Goal: Task Accomplishment & Management: Complete application form

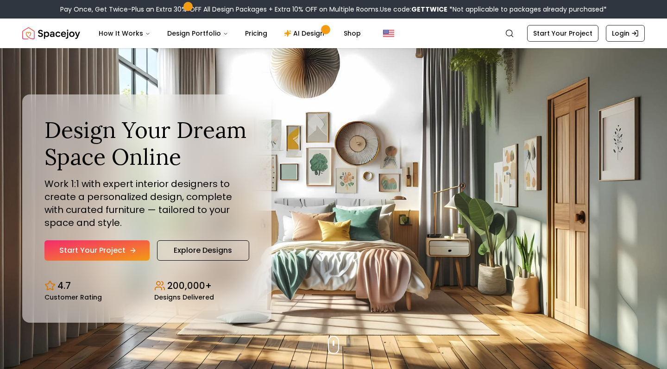
click at [129, 251] on icon "Hero section" at bounding box center [132, 250] width 7 height 7
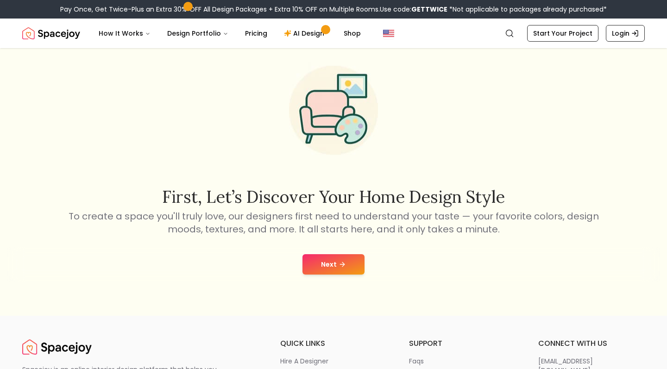
scroll to position [34, 0]
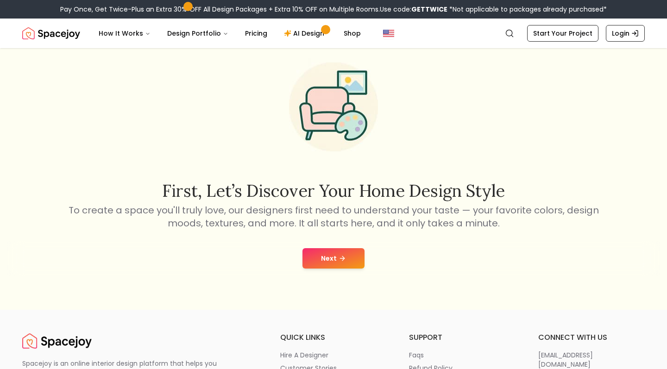
click at [342, 252] on button "Next" at bounding box center [333, 258] width 62 height 20
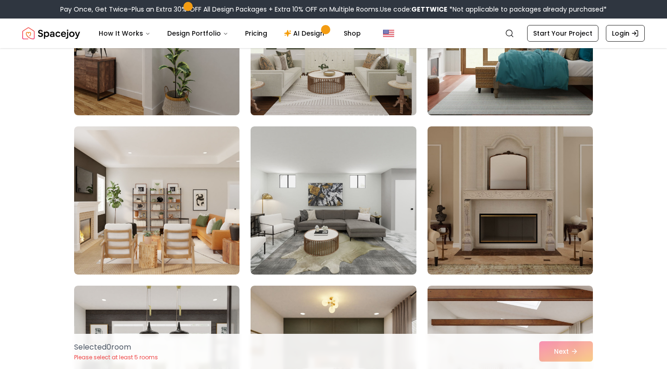
scroll to position [159, 0]
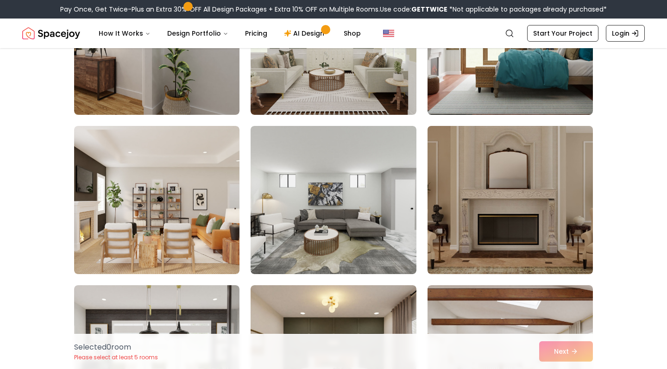
click at [499, 196] on img at bounding box center [510, 200] width 174 height 156
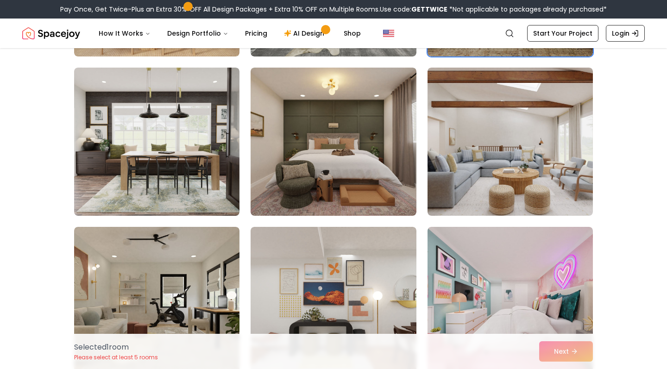
scroll to position [380, 0]
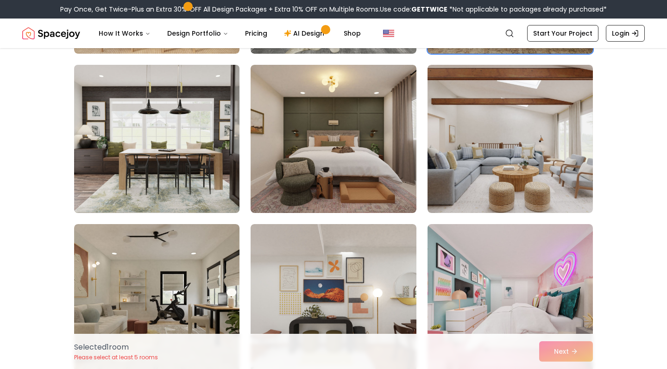
click at [211, 166] on img at bounding box center [157, 139] width 174 height 156
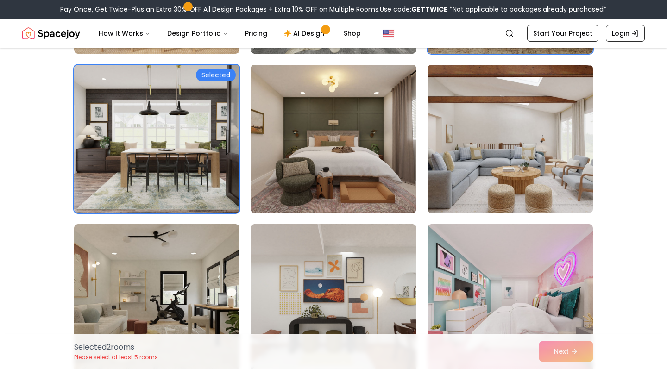
click at [501, 157] on img at bounding box center [510, 139] width 174 height 156
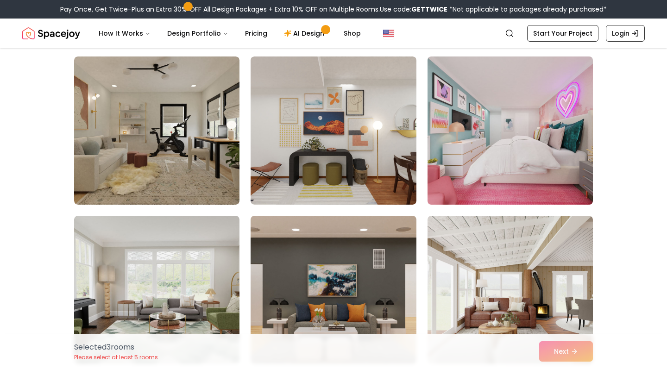
scroll to position [548, 0]
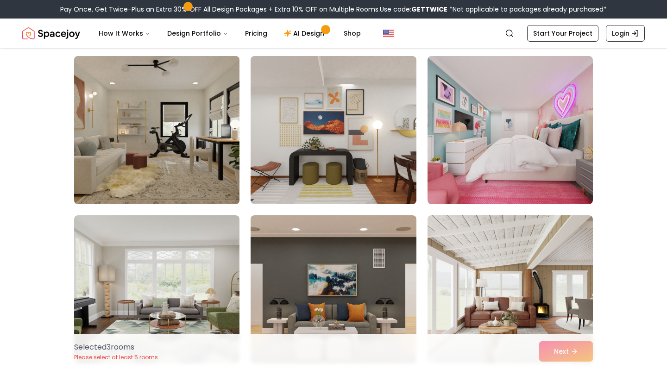
click at [219, 165] on img at bounding box center [157, 130] width 174 height 156
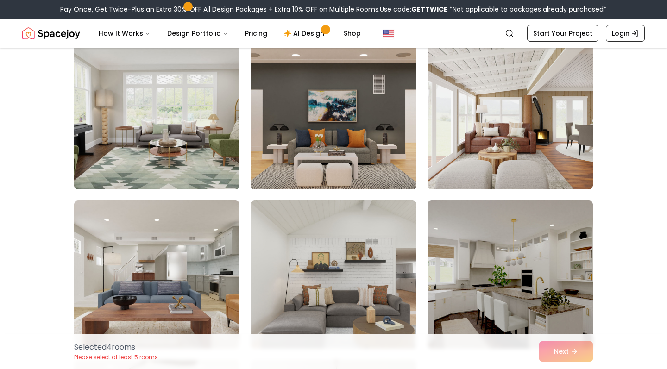
scroll to position [732, 0]
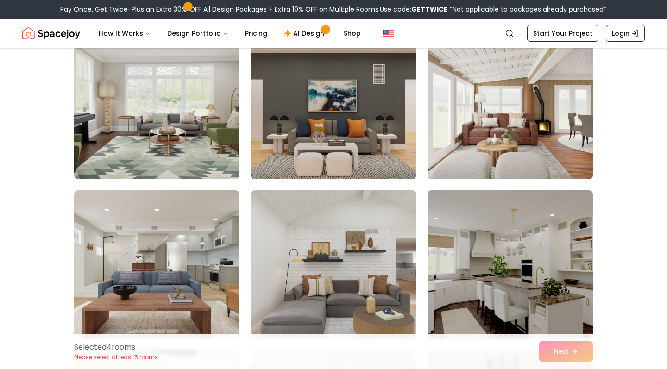
click at [441, 112] on img at bounding box center [510, 105] width 174 height 156
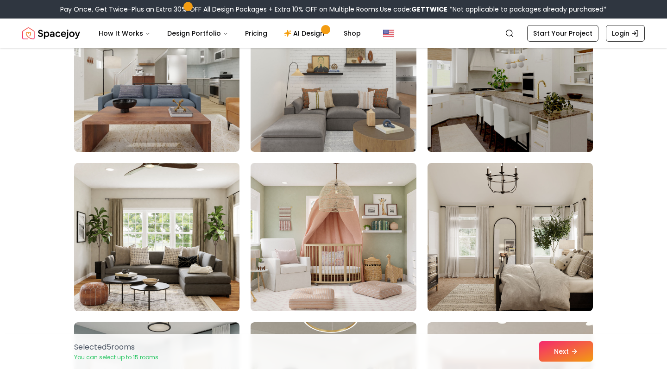
scroll to position [919, 0]
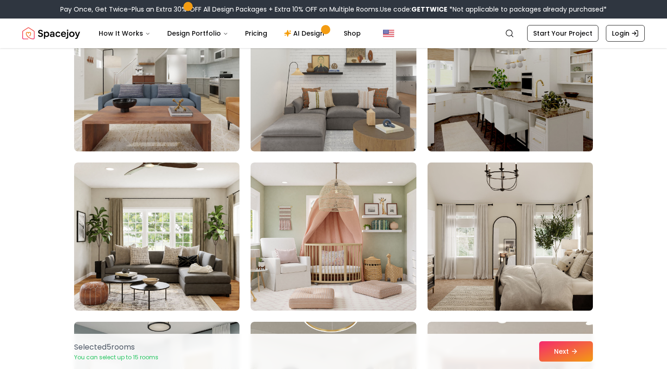
click at [455, 200] on img at bounding box center [510, 237] width 174 height 156
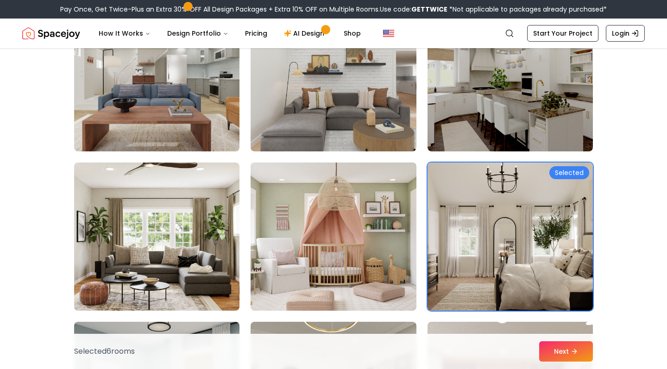
click at [374, 206] on img at bounding box center [333, 237] width 174 height 156
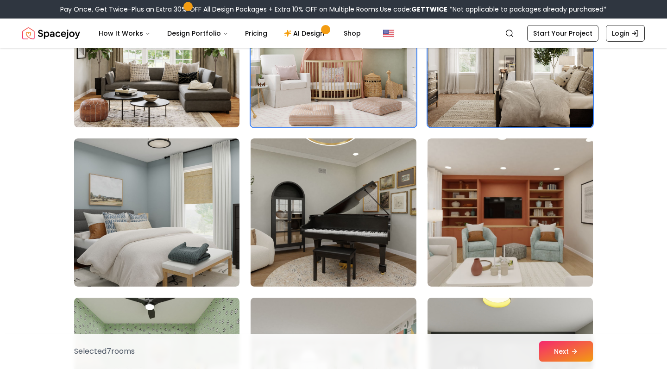
scroll to position [1104, 0]
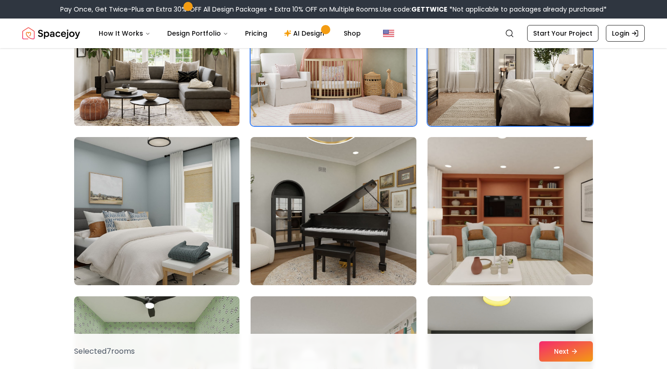
click at [317, 240] on img at bounding box center [333, 211] width 174 height 156
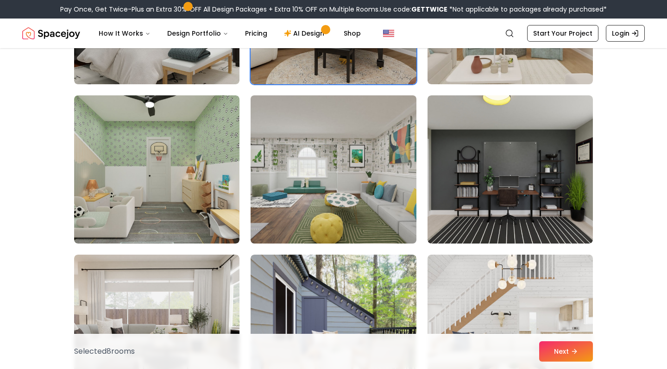
scroll to position [1305, 0]
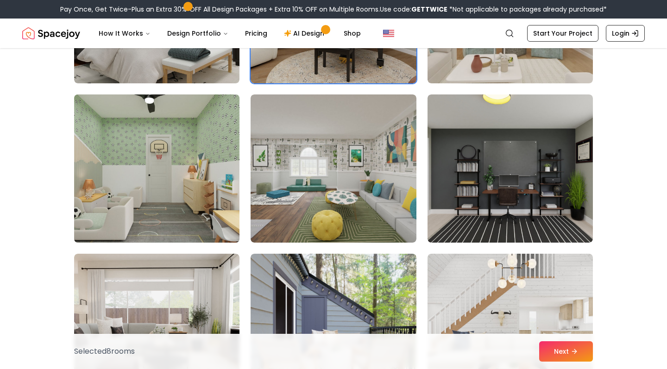
click at [214, 209] on img at bounding box center [157, 169] width 174 height 156
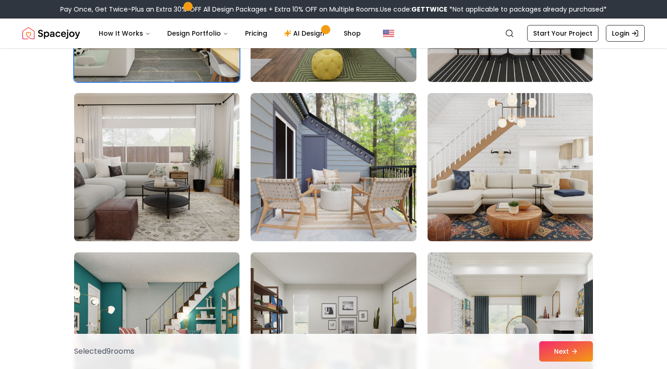
scroll to position [1466, 0]
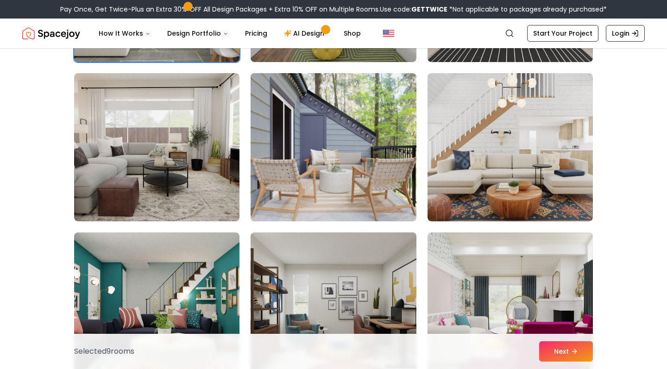
click at [286, 199] on img at bounding box center [333, 147] width 174 height 156
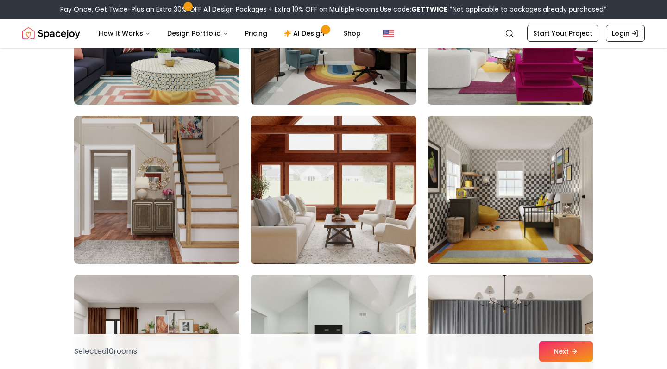
scroll to position [1765, 0]
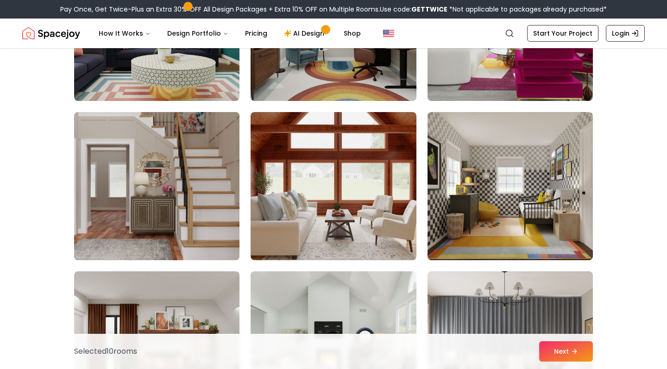
click at [219, 212] on img at bounding box center [157, 186] width 174 height 156
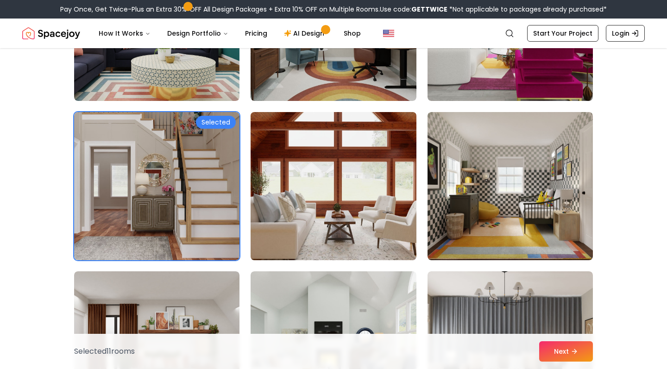
click at [270, 216] on img at bounding box center [333, 186] width 174 height 156
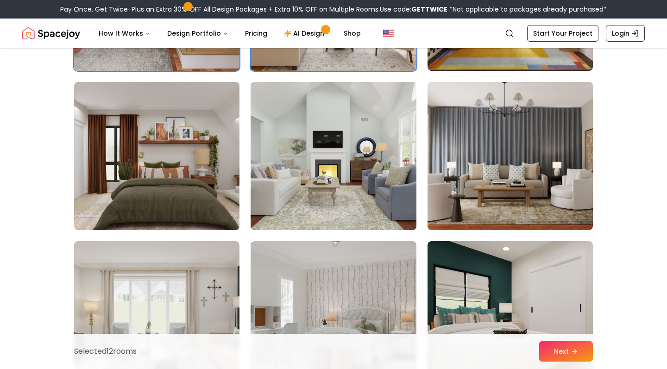
scroll to position [1957, 0]
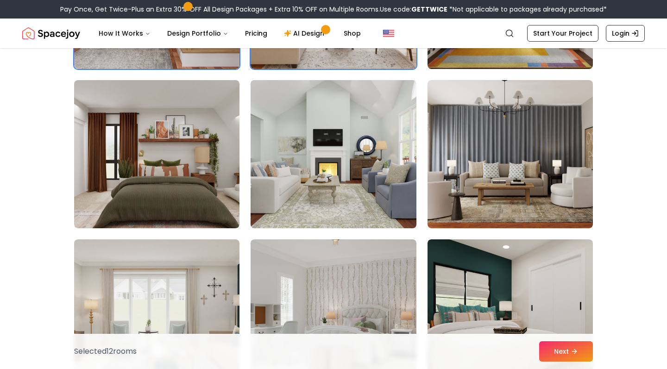
click at [287, 195] on img at bounding box center [333, 154] width 174 height 156
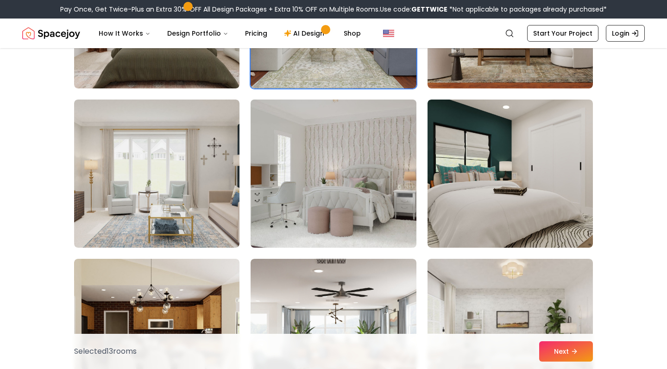
scroll to position [2099, 0]
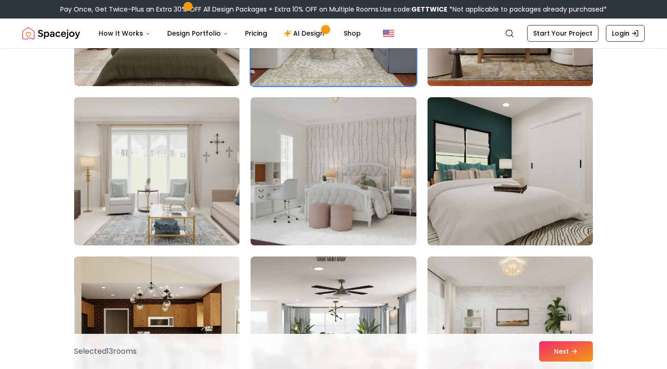
click at [210, 193] on img at bounding box center [157, 172] width 174 height 156
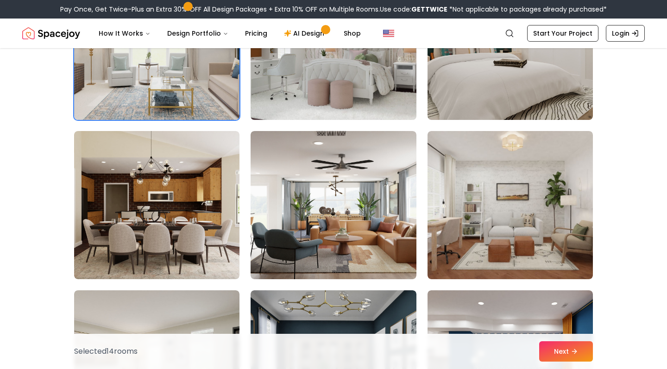
click at [288, 96] on img at bounding box center [333, 46] width 174 height 156
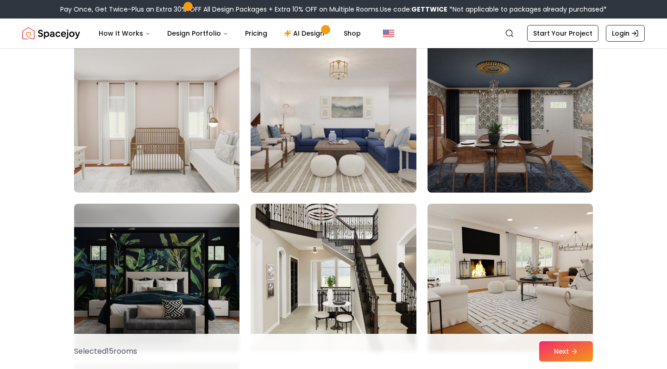
scroll to position [3426, 0]
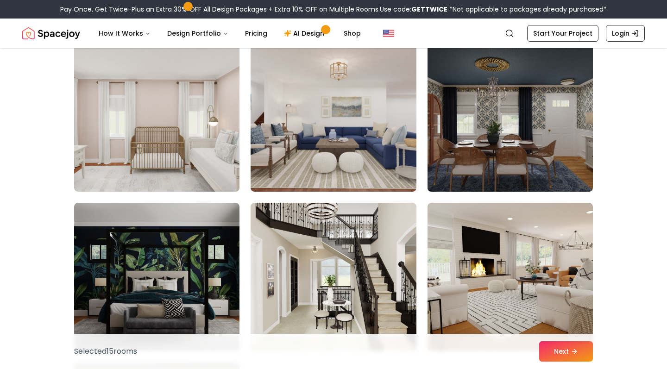
click at [442, 162] on img at bounding box center [510, 118] width 174 height 156
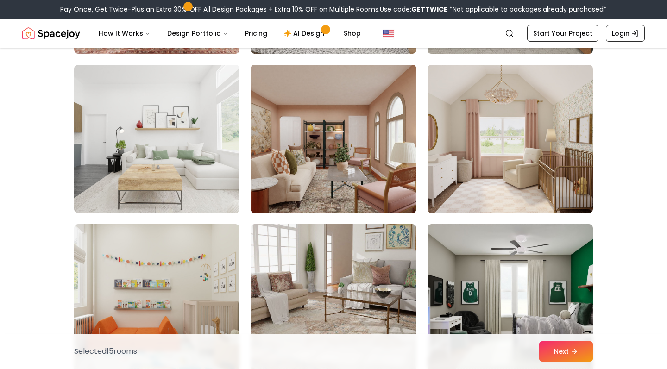
scroll to position [4363, 0]
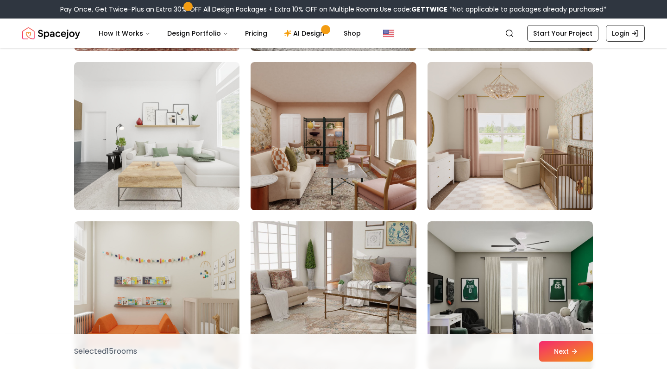
click at [443, 162] on img at bounding box center [510, 136] width 174 height 156
click at [478, 172] on img at bounding box center [510, 136] width 174 height 156
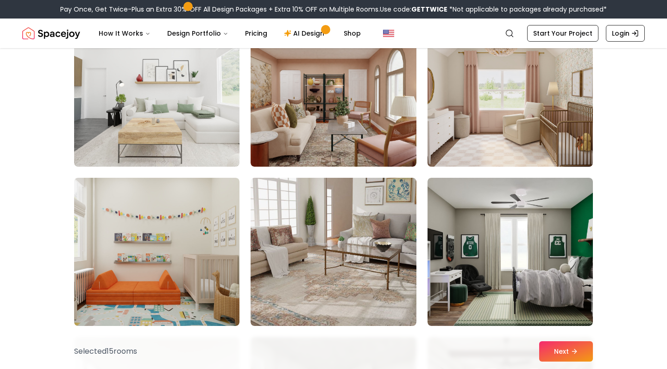
click at [490, 125] on img at bounding box center [510, 93] width 174 height 156
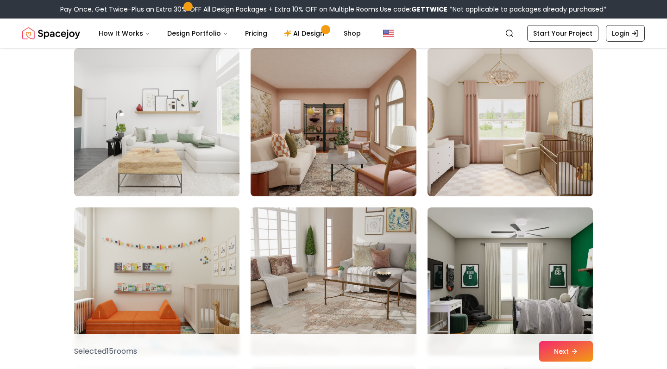
scroll to position [4341, 0]
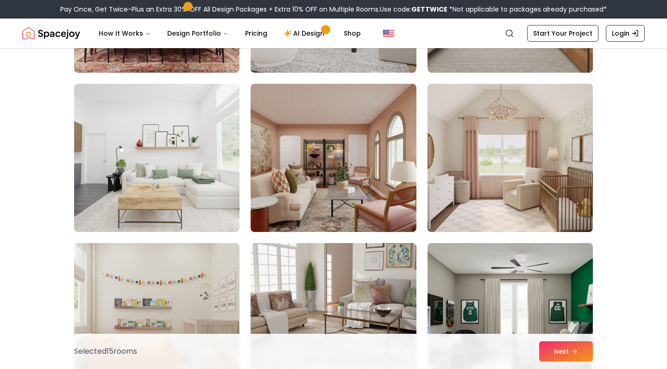
click at [490, 127] on img at bounding box center [510, 158] width 174 height 156
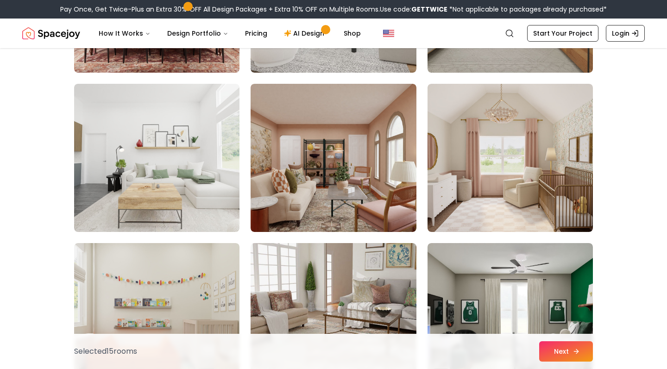
click at [581, 344] on button "Next" at bounding box center [566, 351] width 54 height 20
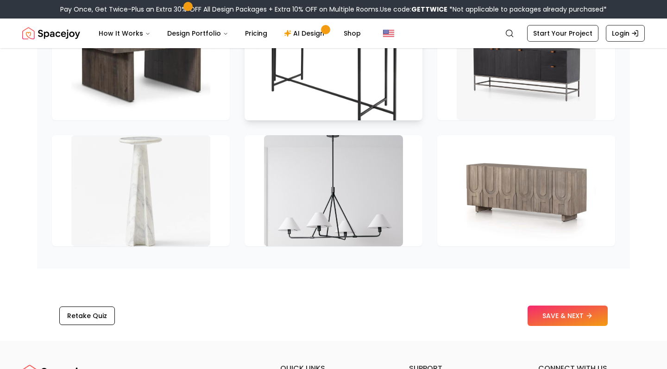
scroll to position [1291, 0]
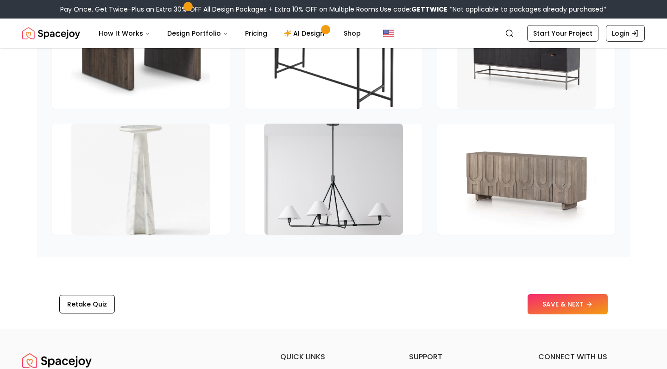
click at [544, 293] on div "Retake Quiz SAVE & NEXT" at bounding box center [333, 304] width 592 height 35
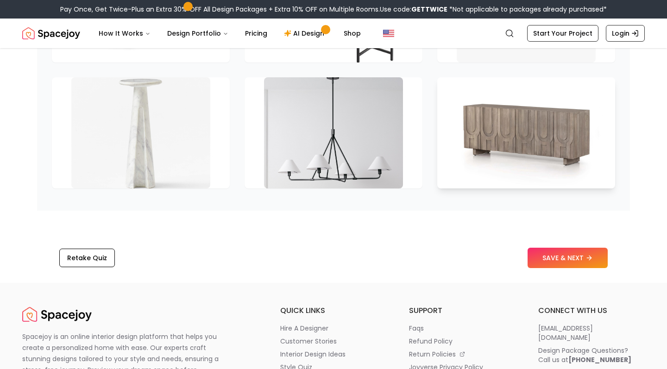
scroll to position [1382, 0]
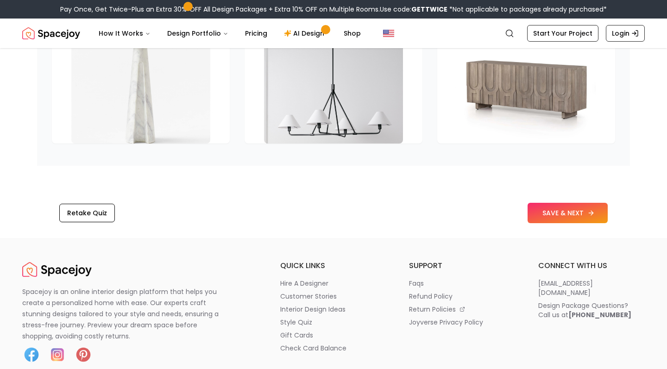
click at [551, 219] on button "SAVE & NEXT" at bounding box center [567, 213] width 80 height 20
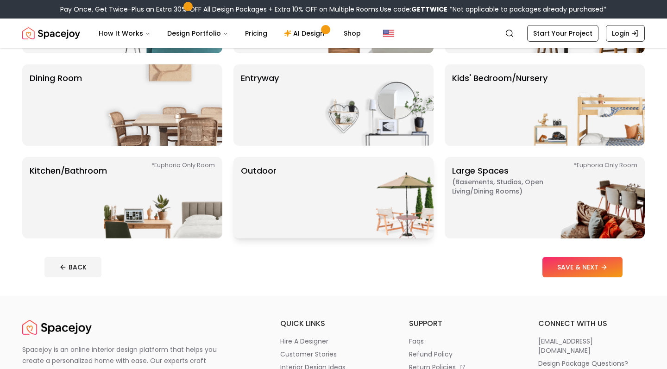
scroll to position [168, 0]
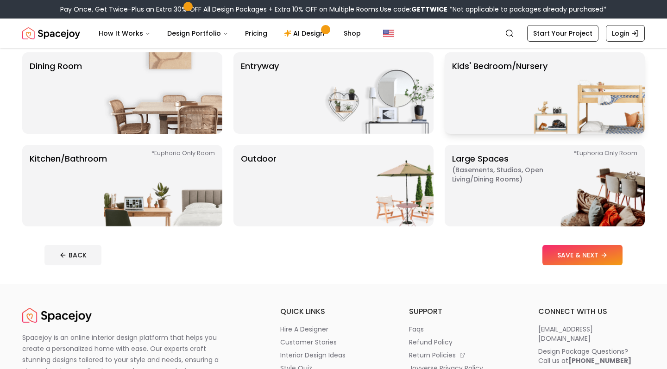
click at [494, 102] on p "Kids' Bedroom/Nursery" at bounding box center [499, 93] width 95 height 67
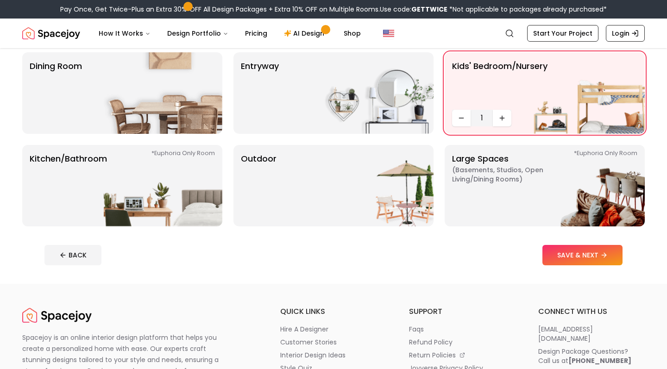
click at [556, 243] on footer "BACK SAVE & NEXT" at bounding box center [333, 254] width 592 height 35
click at [556, 253] on button "SAVE & NEXT" at bounding box center [582, 255] width 80 height 20
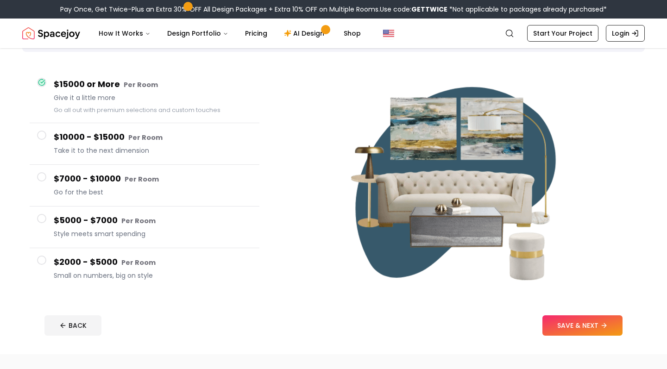
scroll to position [67, 0]
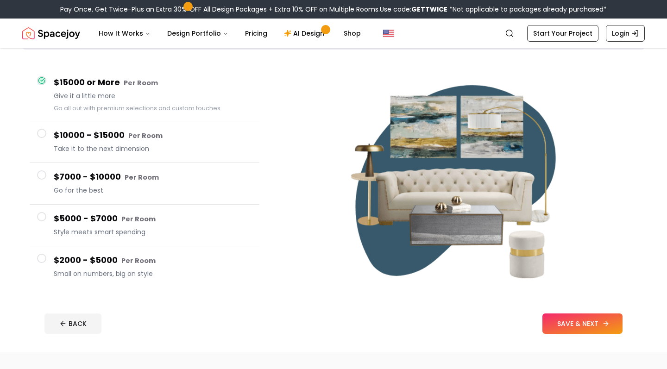
click at [556, 321] on button "SAVE & NEXT" at bounding box center [582, 323] width 80 height 20
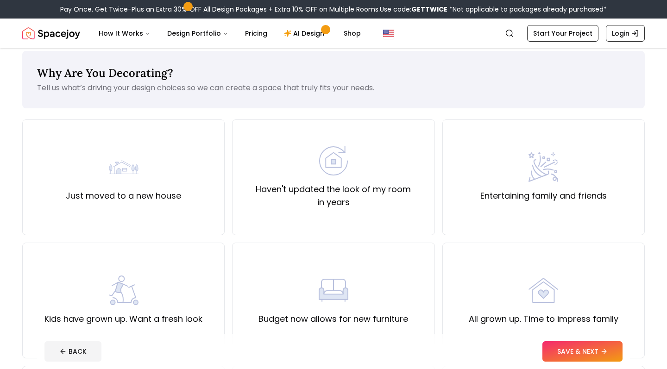
scroll to position [1, 0]
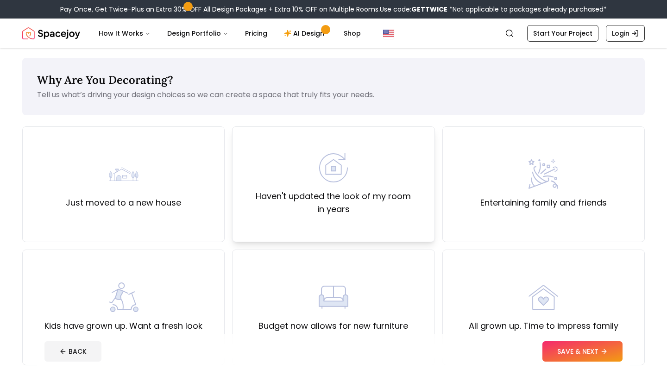
click at [380, 190] on label "Haven't updated the look of my room in years" at bounding box center [333, 203] width 187 height 26
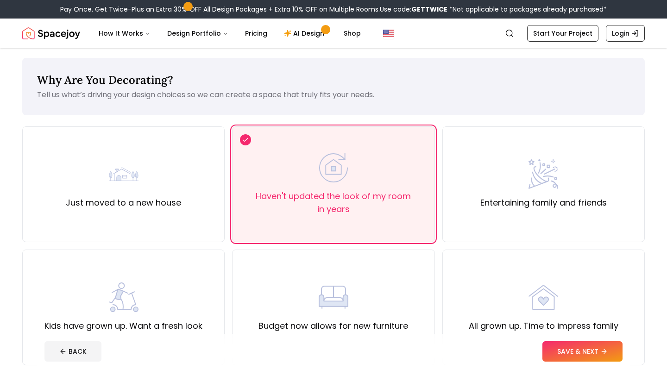
click at [562, 351] on button "SAVE & NEXT" at bounding box center [582, 351] width 80 height 20
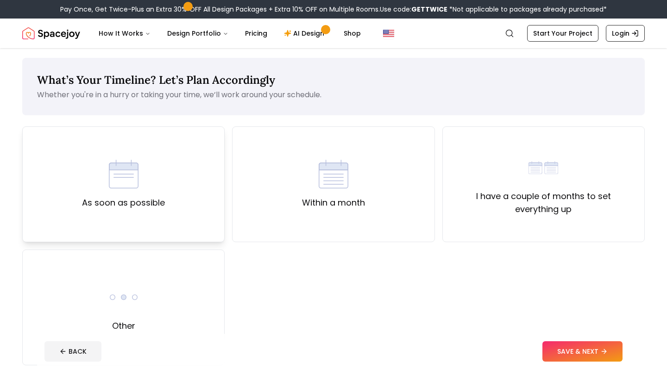
click at [217, 171] on div "As soon as possible" at bounding box center [123, 184] width 202 height 116
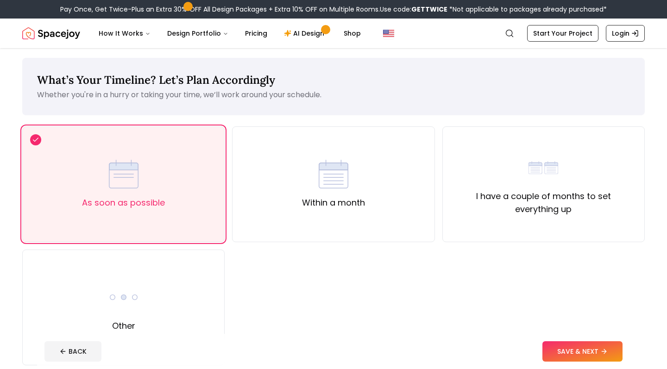
click at [542, 353] on div "BACK SAVE & NEXT" at bounding box center [333, 351] width 578 height 20
click at [555, 350] on button "SAVE & NEXT" at bounding box center [582, 351] width 80 height 20
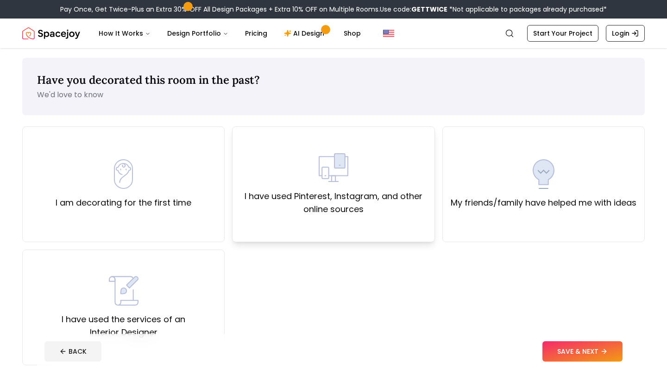
click at [355, 213] on label "I have used Pinterest, Instagram, and other online sources" at bounding box center [333, 203] width 187 height 26
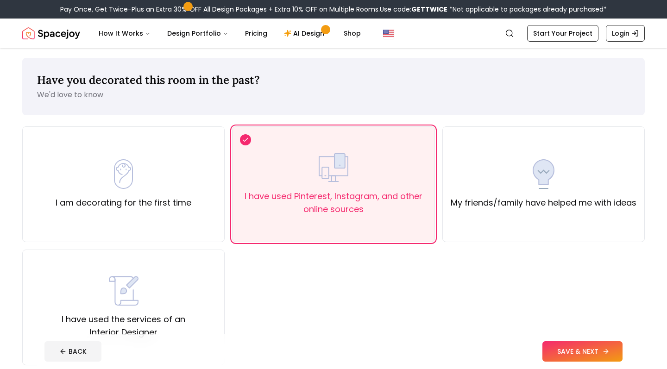
click at [570, 359] on button "SAVE & NEXT" at bounding box center [582, 351] width 80 height 20
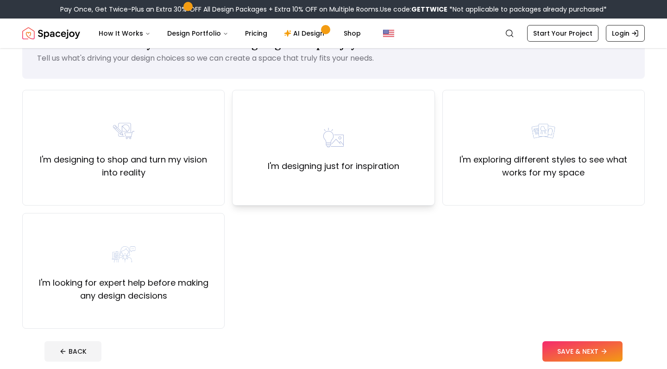
scroll to position [38, 0]
click at [189, 188] on div "I'm designing to shop and turn my vision into reality" at bounding box center [123, 147] width 202 height 116
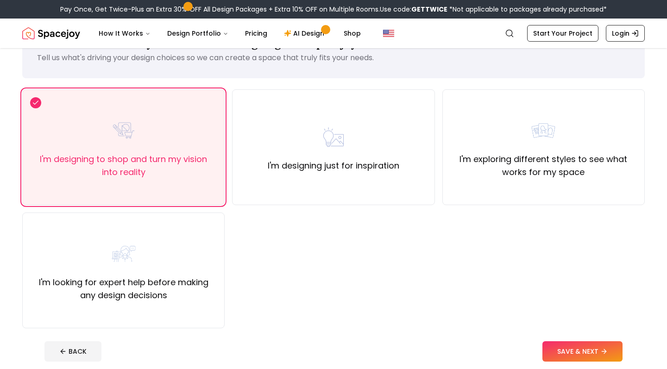
click at [555, 339] on footer "BACK SAVE & NEXT" at bounding box center [333, 351] width 592 height 35
click at [551, 349] on button "SAVE & NEXT" at bounding box center [582, 351] width 80 height 20
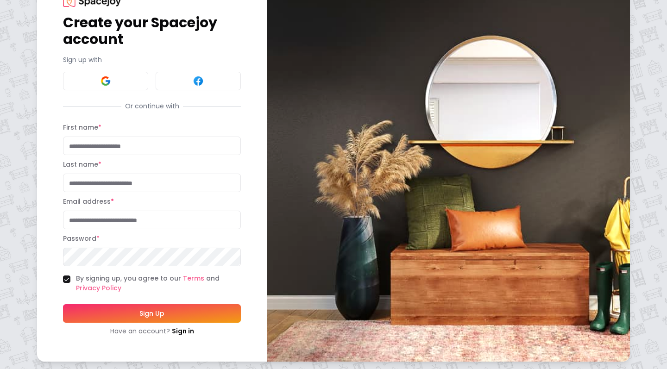
scroll to position [39, 0]
